Goal: Task Accomplishment & Management: Manage account settings

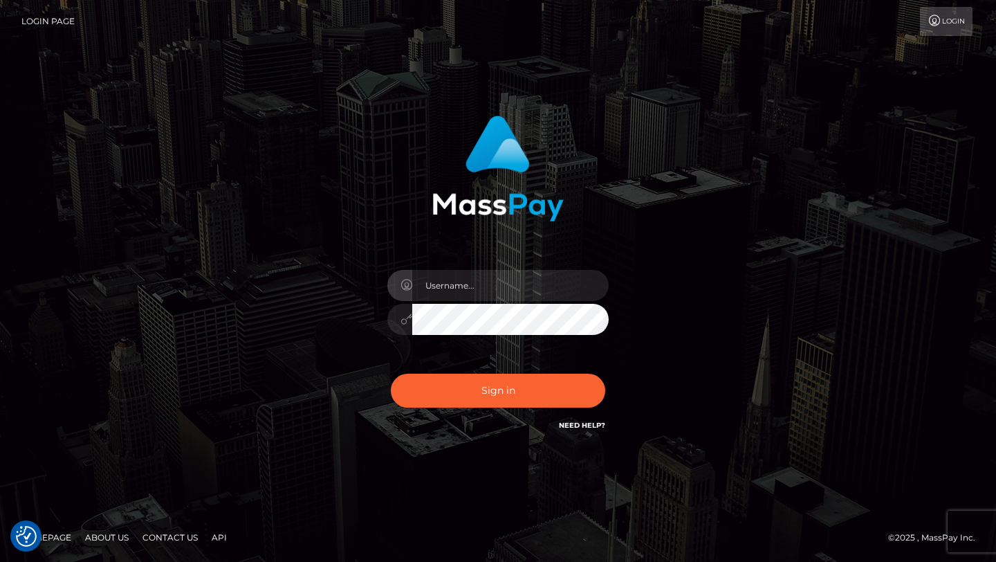
type input "nataliarosas52@gmail.com"
click at [506, 372] on div "Sign in Need Help?" at bounding box center [498, 396] width 242 height 62
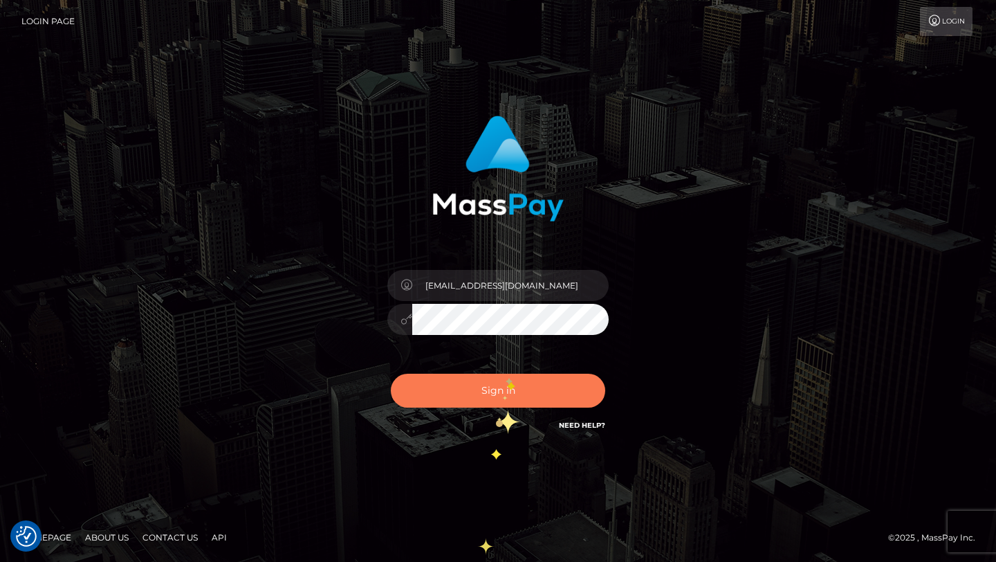
click at [510, 392] on button "Sign in" at bounding box center [498, 391] width 214 height 34
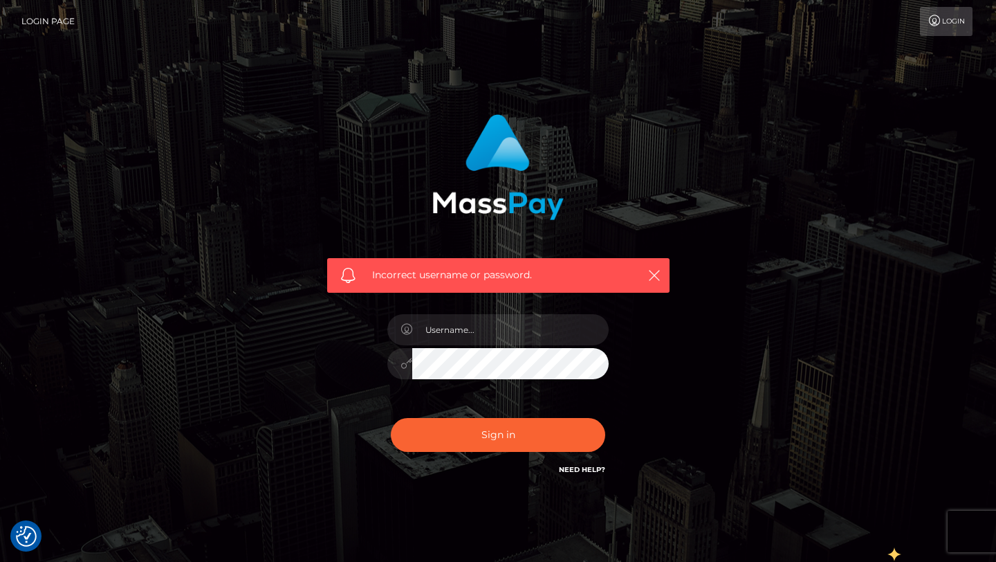
checkbox input "true"
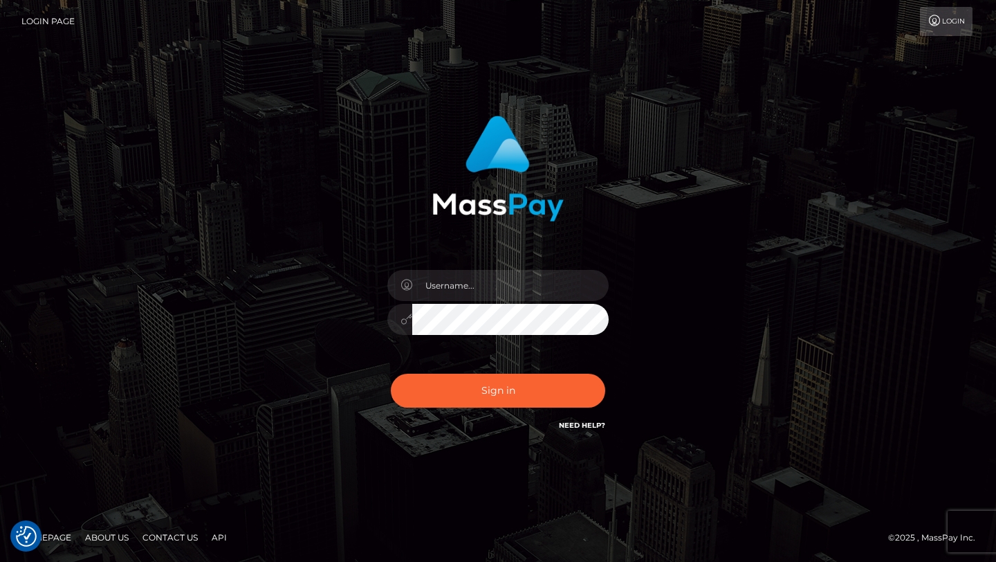
checkbox input "true"
